Goal: Complete application form

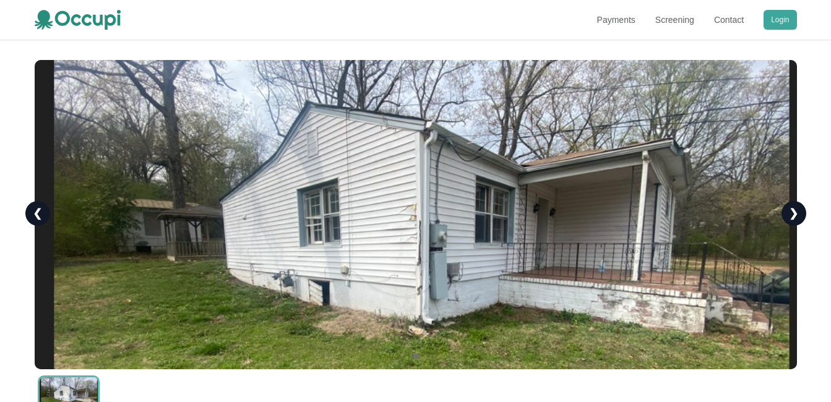
click at [777, 15] on button "Login" at bounding box center [780, 20] width 33 height 20
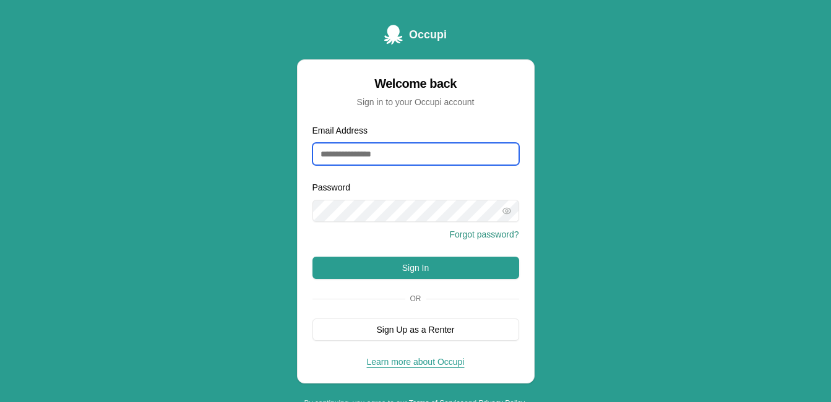
click at [487, 157] on input "Email Address" at bounding box center [416, 154] width 207 height 22
click at [388, 157] on input "Email Address" at bounding box center [416, 154] width 207 height 22
type input "**********"
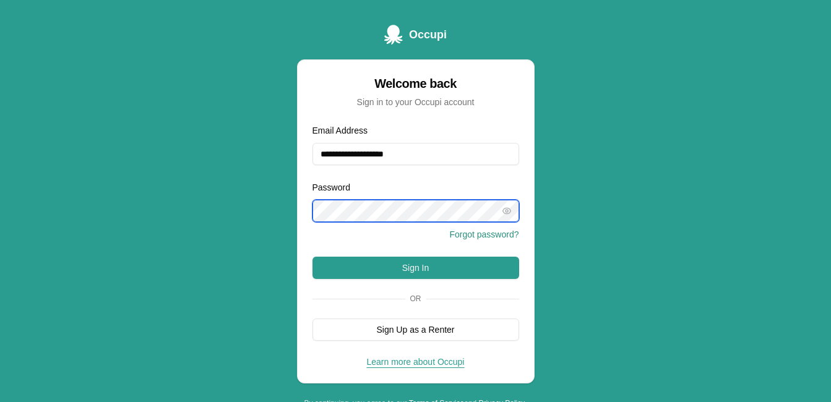
click at [313, 257] on button "Sign In" at bounding box center [416, 268] width 207 height 22
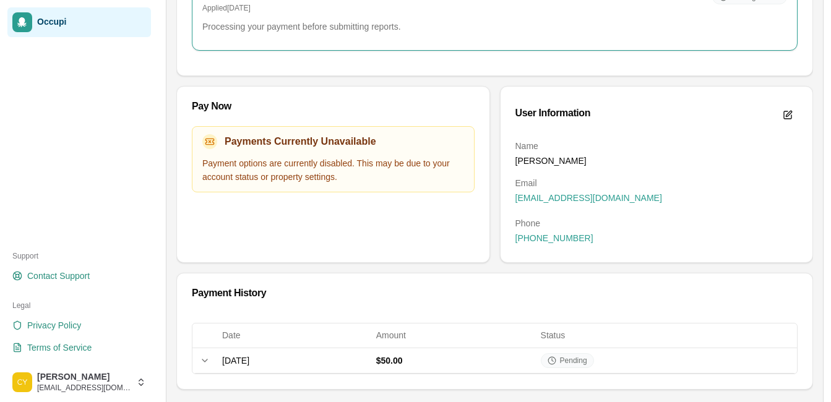
scroll to position [231, 0]
